Goal: Transaction & Acquisition: Purchase product/service

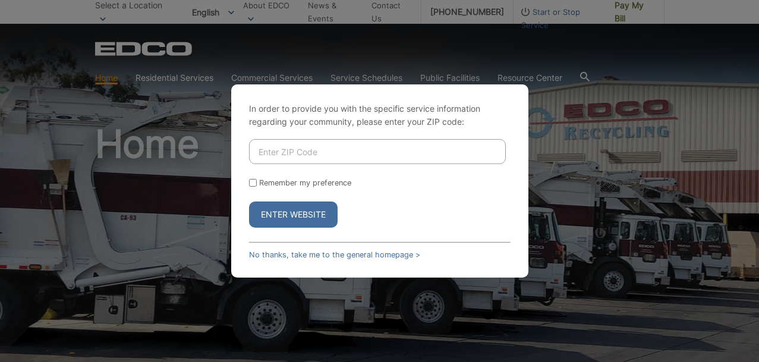
click at [370, 141] on input "Enter ZIP Code" at bounding box center [377, 151] width 257 height 25
type input "92025"
click at [253, 180] on input "Remember my preference" at bounding box center [253, 183] width 8 height 8
checkbox input "true"
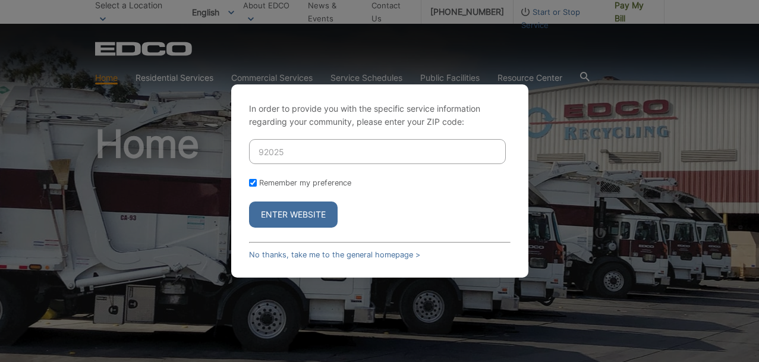
click at [315, 215] on button "Enter Website" at bounding box center [293, 215] width 89 height 26
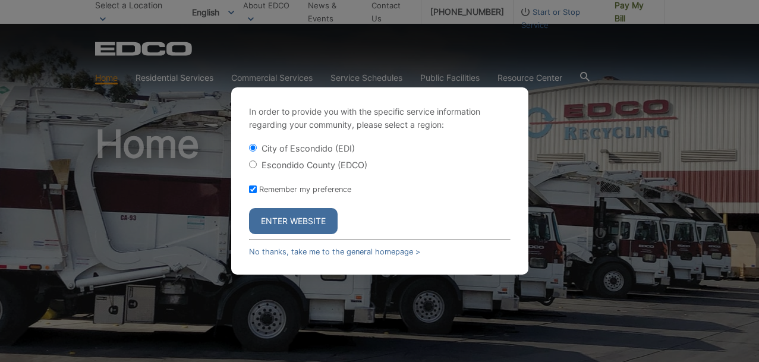
click at [252, 165] on input "Escondido County (EDCO)" at bounding box center [253, 165] width 8 height 8
radio input "true"
click at [293, 223] on button "Enter Website" at bounding box center [293, 221] width 89 height 26
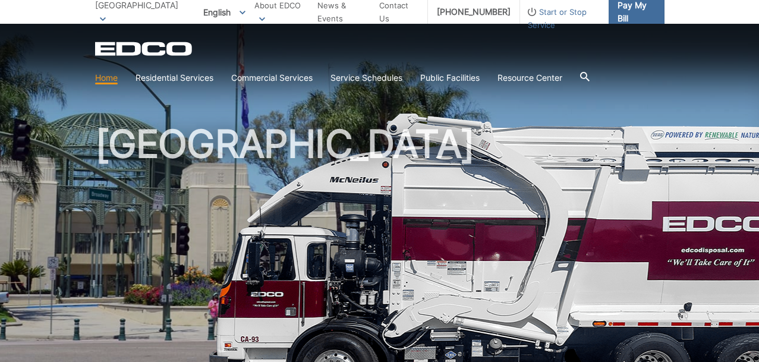
click at [620, 15] on span "Pay My Bill" at bounding box center [636, 12] width 37 height 26
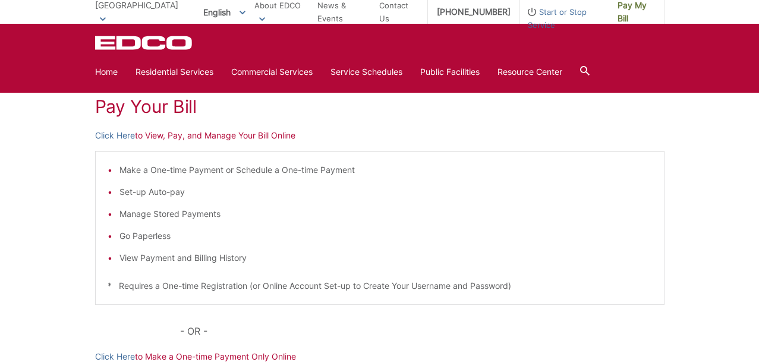
scroll to position [98, 0]
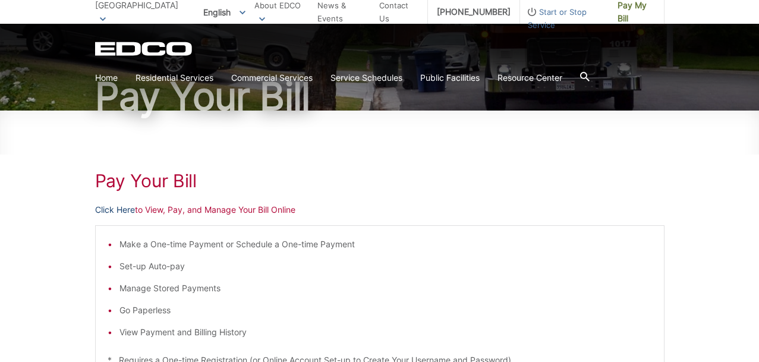
click at [105, 208] on link "Click Here" at bounding box center [115, 209] width 40 height 13
